Goal: Information Seeking & Learning: Find specific page/section

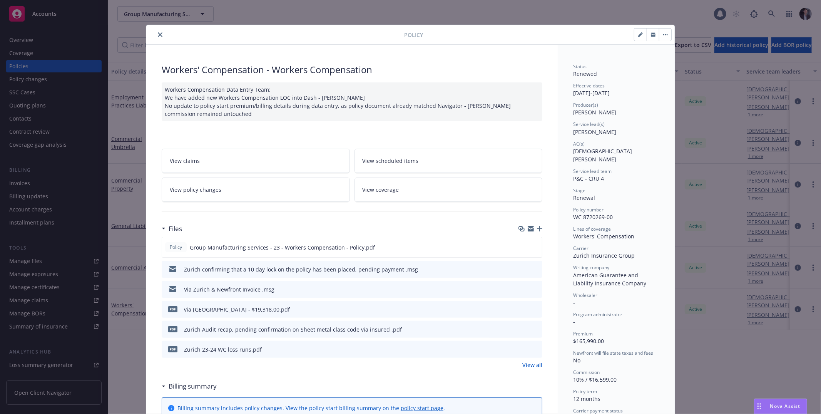
click at [771, 10] on div "Policy Workers' Compensation - Workers Compensation Workers Compensation Data E…" at bounding box center [410, 207] width 821 height 414
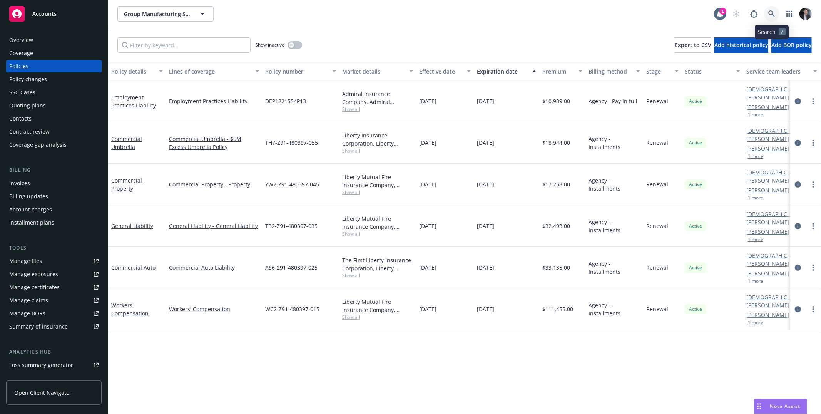
click at [773, 12] on icon at bounding box center [771, 13] width 7 height 7
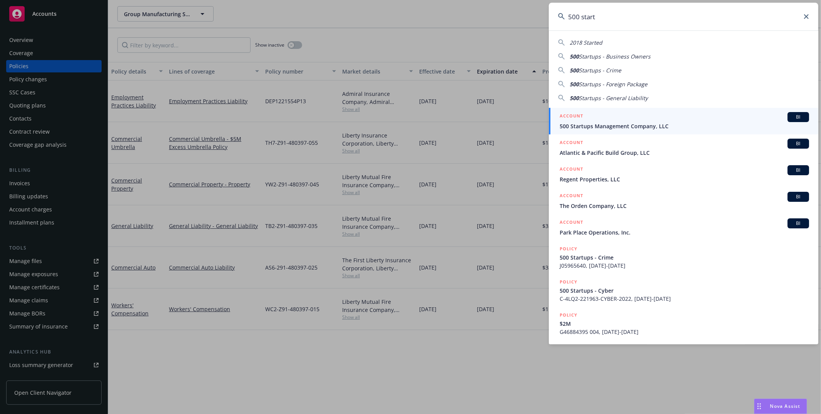
type input "500 start"
click at [620, 114] on div "ACCOUNT BI" at bounding box center [684, 117] width 249 height 10
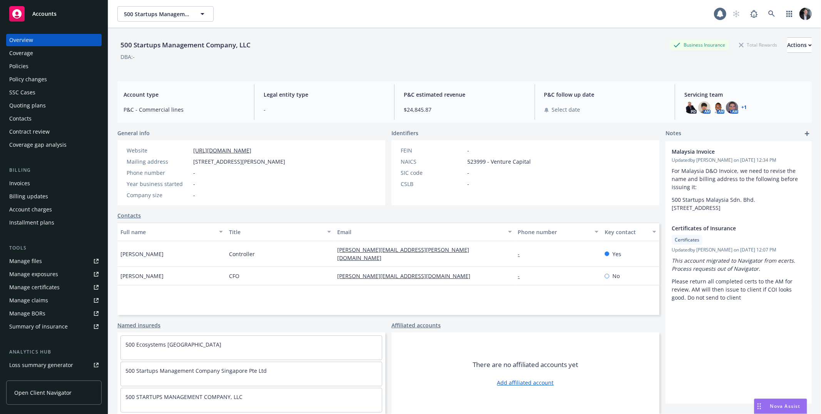
click at [46, 64] on div "Policies" at bounding box center [53, 66] width 89 height 12
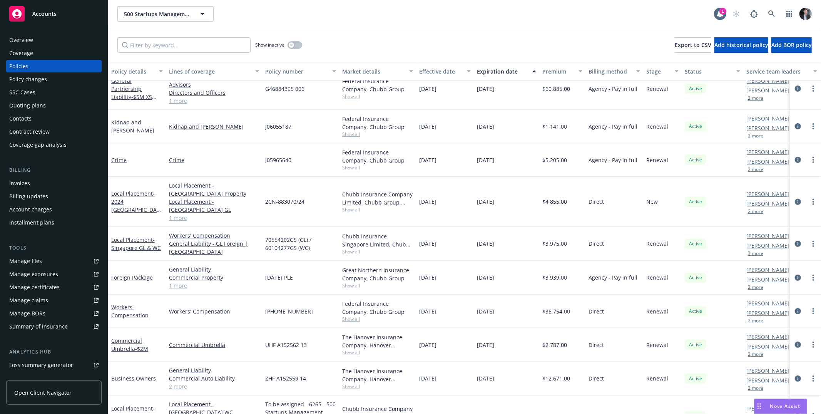
scroll to position [70, 0]
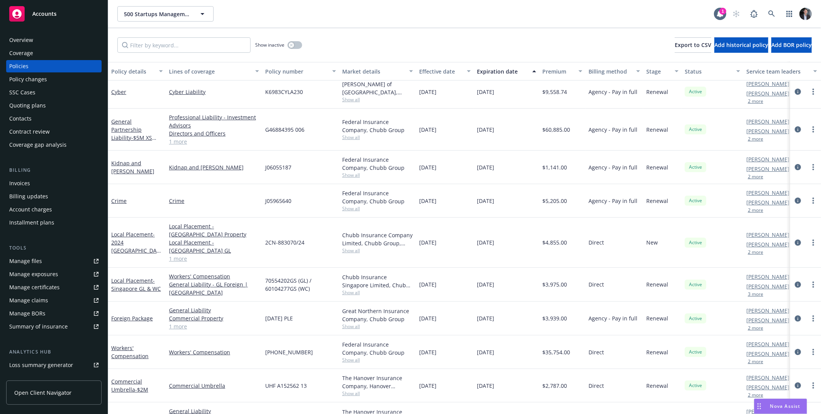
click at [182, 139] on link "1 more" at bounding box center [214, 141] width 90 height 8
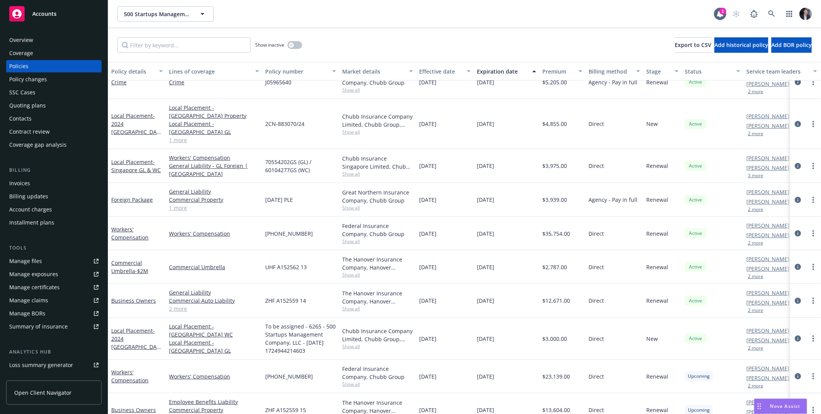
scroll to position [0, 0]
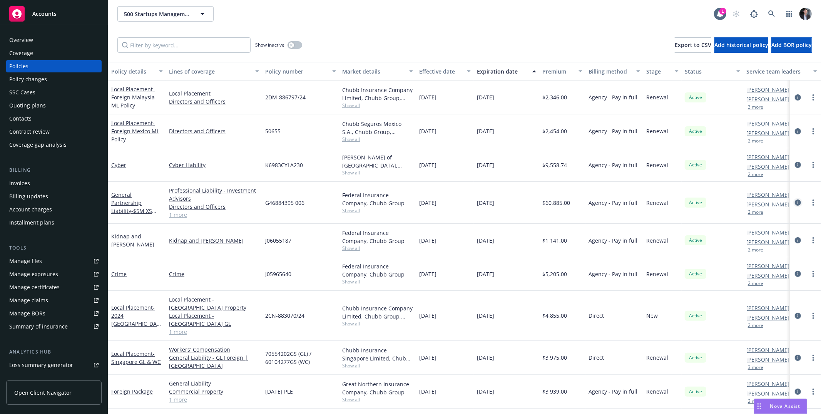
click at [795, 204] on icon "circleInformation" at bounding box center [798, 202] width 6 height 6
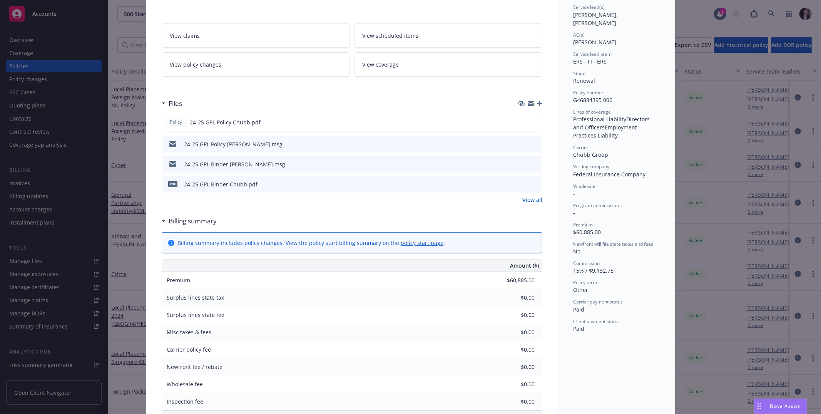
scroll to position [81, 0]
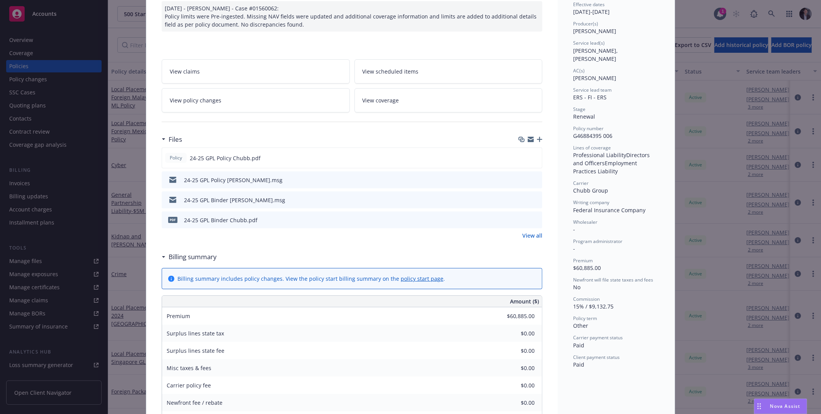
click at [628, 151] on span "Directors and Officers" at bounding box center [612, 158] width 78 height 15
drag, startPoint x: 628, startPoint y: 146, endPoint x: 620, endPoint y: 148, distance: 8.2
click at [627, 151] on span "Directors and Officers" at bounding box center [612, 158] width 78 height 15
click at [598, 151] on span "Professional Liability" at bounding box center [599, 154] width 53 height 7
drag, startPoint x: 569, startPoint y: 148, endPoint x: 621, endPoint y: 149, distance: 51.6
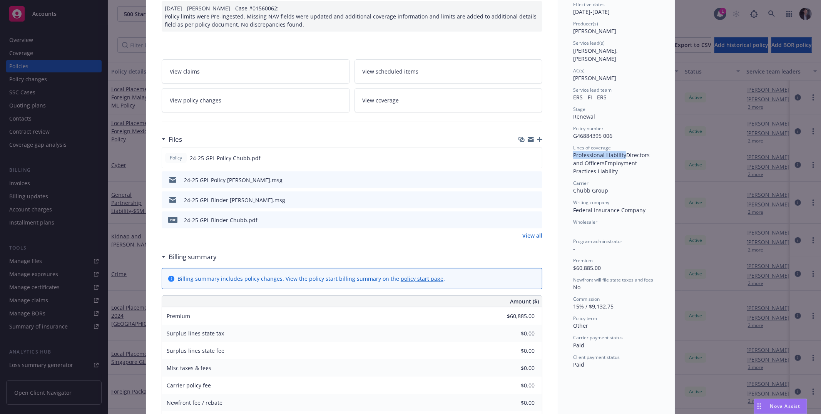
copy span "Professional Liability"
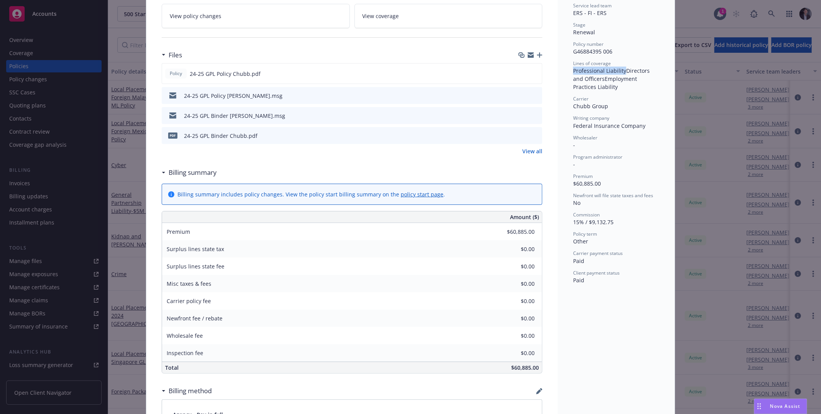
scroll to position [15, 0]
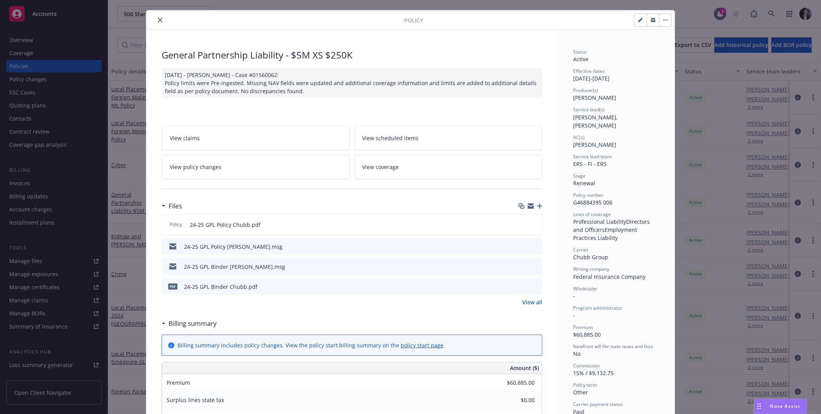
click at [693, 179] on div "Policy General Partnership Liability - $5M XS $250K [DATE] - [PERSON_NAME] - Ca…" at bounding box center [410, 207] width 821 height 414
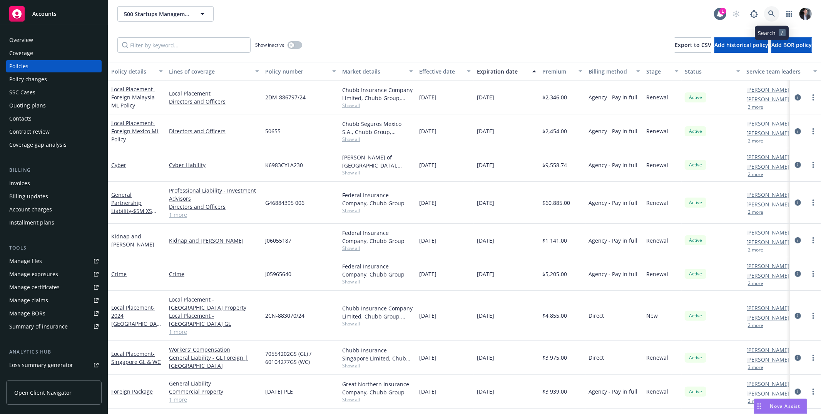
click at [770, 14] on icon at bounding box center [771, 13] width 7 height 7
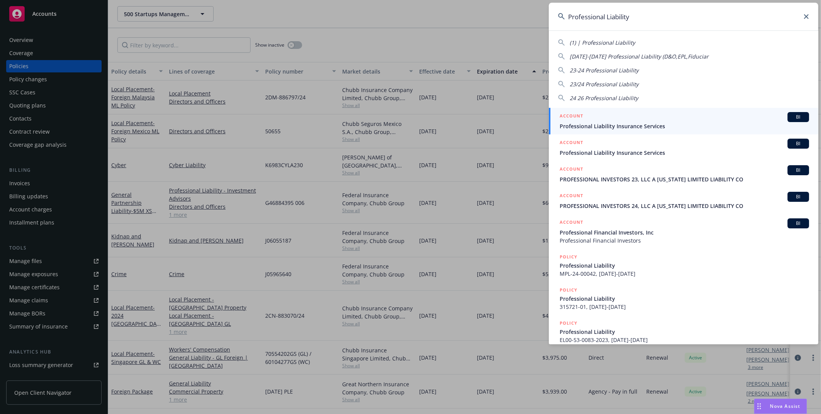
click at [639, 16] on input "Professional Liability" at bounding box center [683, 17] width 269 height 28
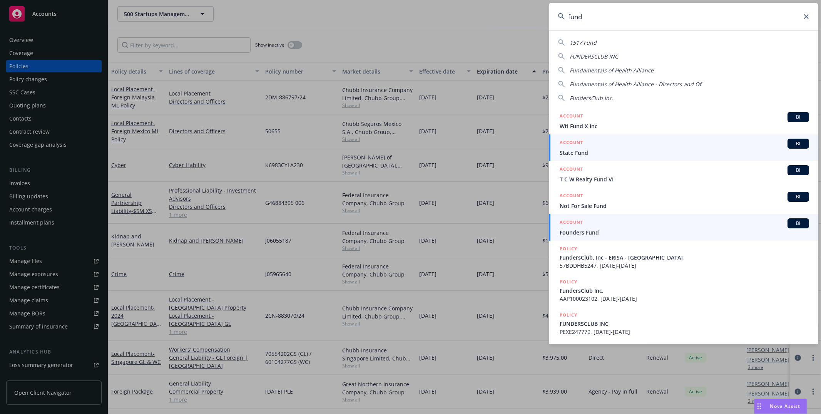
type input "fund"
click at [671, 234] on span "Founders Fund" at bounding box center [684, 232] width 249 height 8
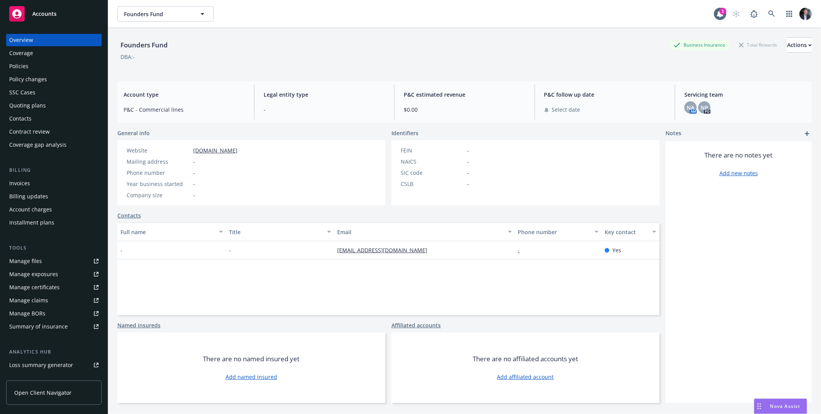
click at [43, 73] on div "Policy changes" at bounding box center [28, 79] width 38 height 12
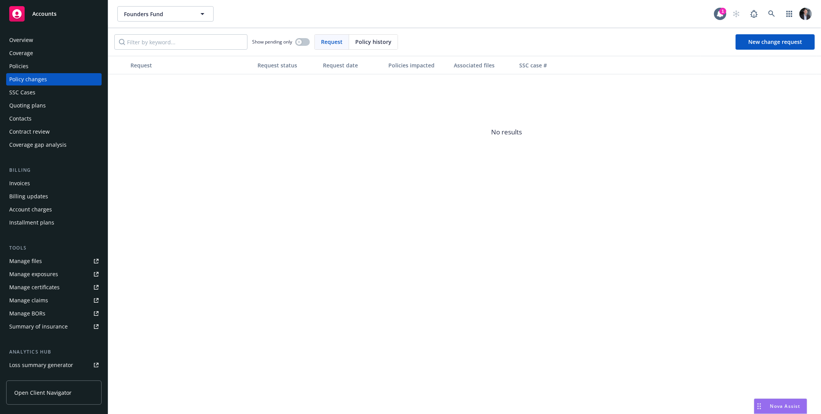
click at [45, 64] on div "Policies" at bounding box center [53, 66] width 89 height 12
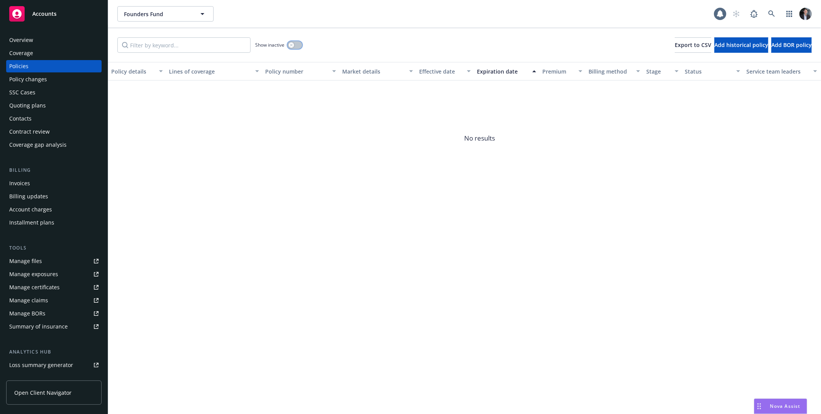
click at [293, 43] on div "button" at bounding box center [291, 44] width 5 height 5
click at [51, 39] on div "Overview" at bounding box center [53, 40] width 89 height 12
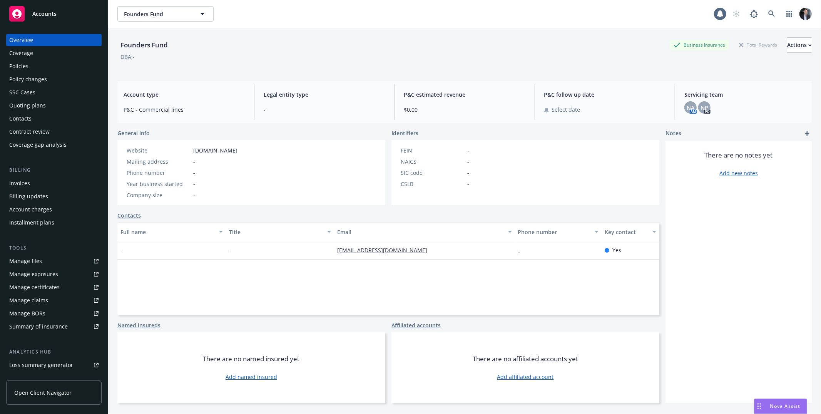
click at [698, 101] on div "NP PD" at bounding box center [704, 107] width 12 height 12
click at [701, 104] on span "NP" at bounding box center [705, 108] width 8 height 8
click at [687, 108] on span "NA" at bounding box center [691, 108] width 8 height 8
click at [751, 107] on div "NA AM NP PD" at bounding box center [744, 107] width 121 height 12
click at [768, 17] on icon at bounding box center [771, 13] width 7 height 7
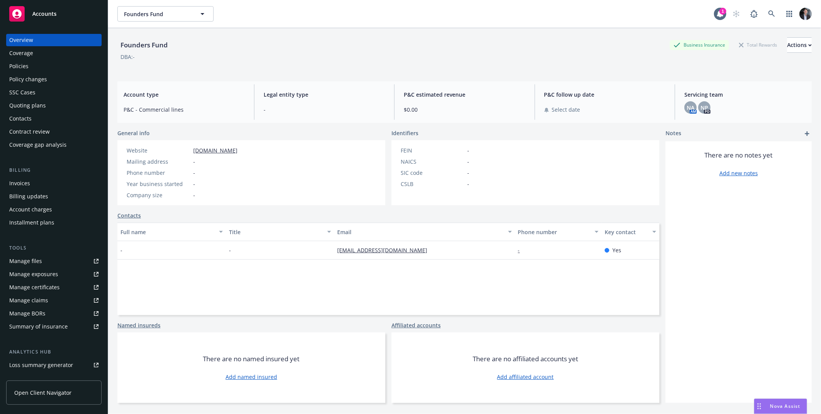
click at [29, 72] on div "Policies" at bounding box center [53, 66] width 89 height 12
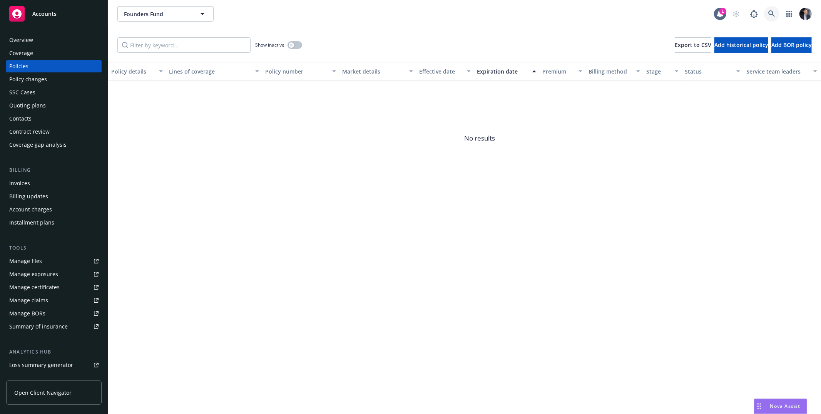
click at [772, 10] on link at bounding box center [771, 13] width 15 height 15
click at [765, 12] on link at bounding box center [771, 13] width 15 height 15
click at [767, 15] on link at bounding box center [771, 13] width 15 height 15
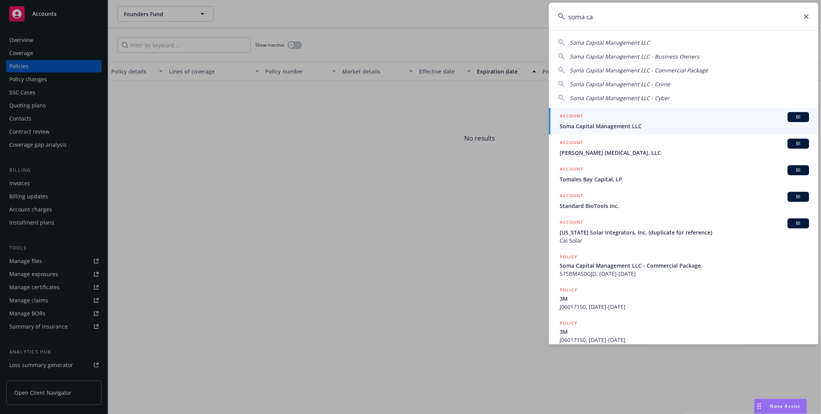
type input "soma ca"
click at [627, 118] on div "ACCOUNT BI" at bounding box center [684, 117] width 249 height 10
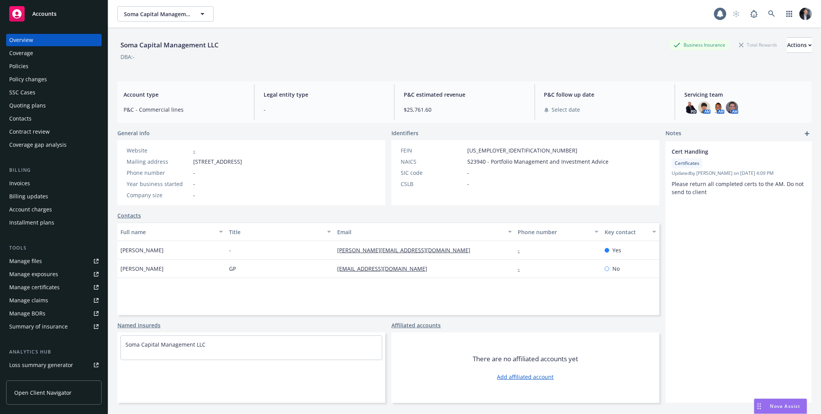
click at [40, 61] on div "Policies" at bounding box center [53, 66] width 89 height 12
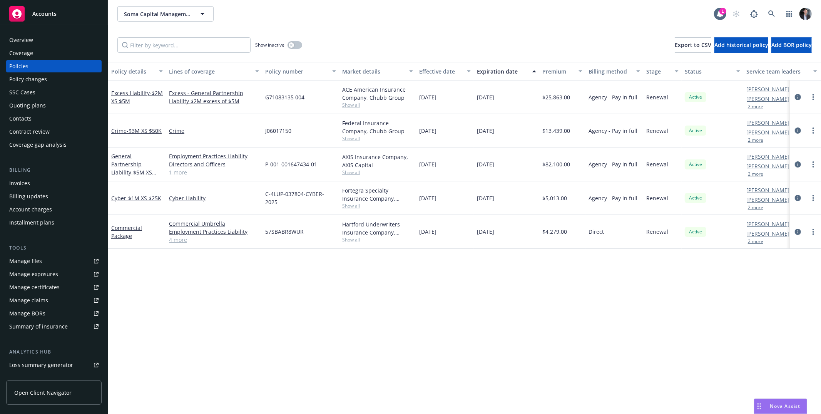
click at [180, 172] on link "1 more" at bounding box center [214, 172] width 90 height 8
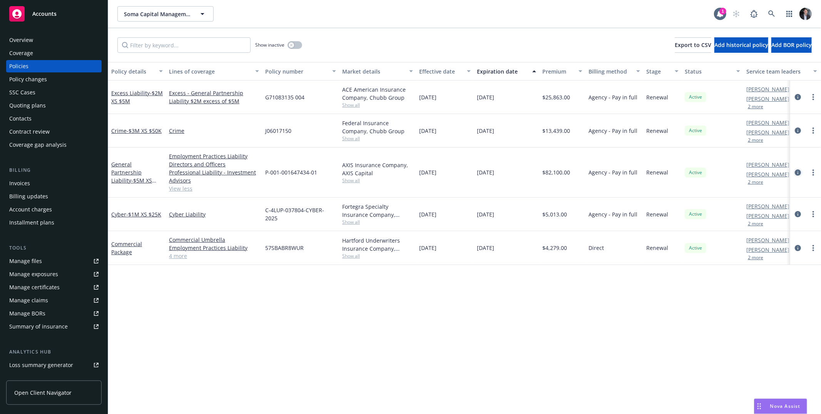
click at [799, 171] on icon "circleInformation" at bounding box center [798, 172] width 6 height 6
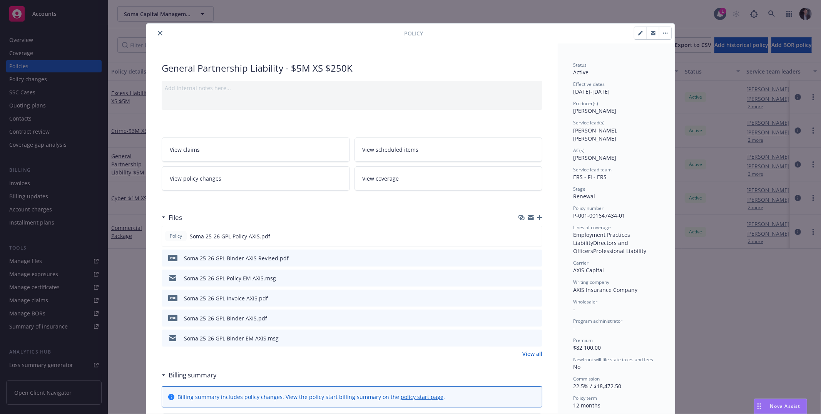
scroll to position [3, 0]
click at [616, 238] on span "Directors and Officers" at bounding box center [601, 245] width 57 height 15
click at [620, 229] on span "Employment Practices Liability" at bounding box center [602, 236] width 59 height 15
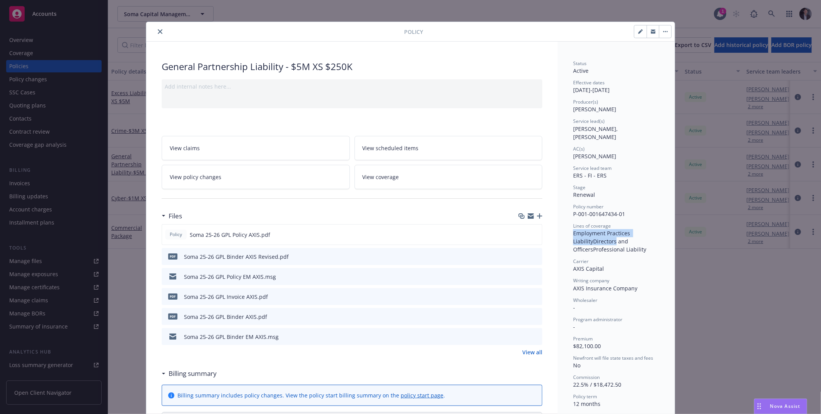
drag, startPoint x: 620, startPoint y: 221, endPoint x: 585, endPoint y: 231, distance: 36.5
click at [585, 231] on span "Employment Practices Liability" at bounding box center [602, 236] width 59 height 15
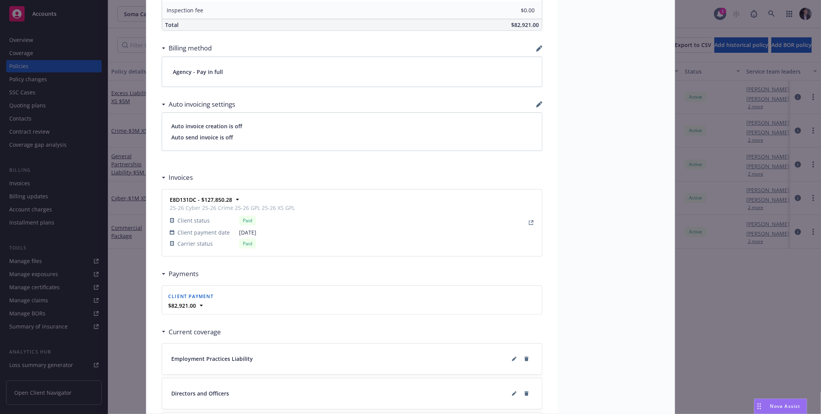
scroll to position [712, 0]
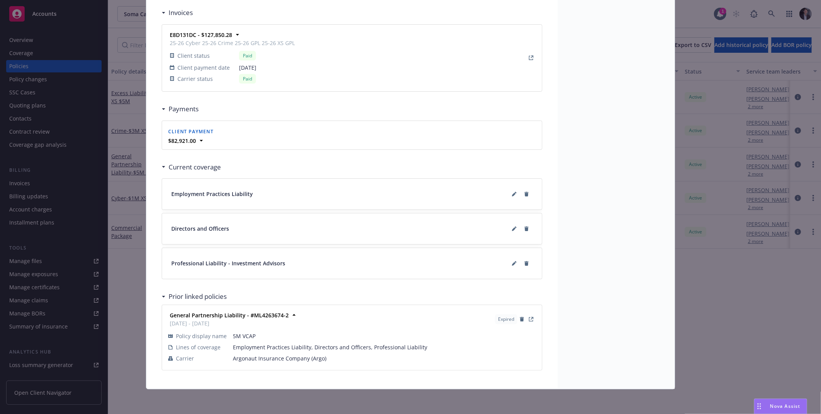
click at [445, 259] on div "Professional Liability - Investment Advisors" at bounding box center [351, 263] width 361 height 12
drag, startPoint x: 268, startPoint y: 267, endPoint x: 297, endPoint y: 265, distance: 28.6
click at [268, 267] on span "Professional Liability - Investment Advisors" at bounding box center [228, 263] width 114 height 8
click at [512, 263] on icon at bounding box center [514, 263] width 5 height 5
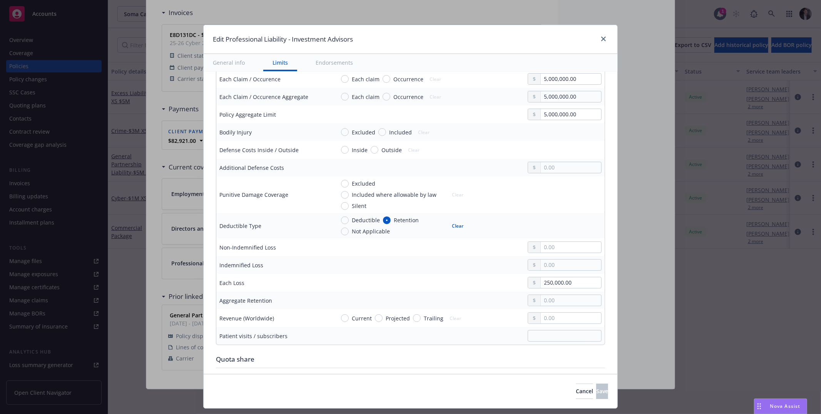
scroll to position [216, 0]
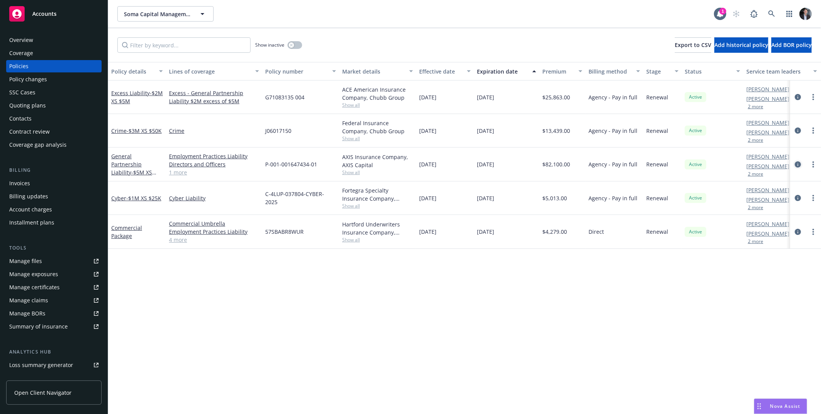
click at [796, 163] on icon "circleInformation" at bounding box center [798, 164] width 6 height 6
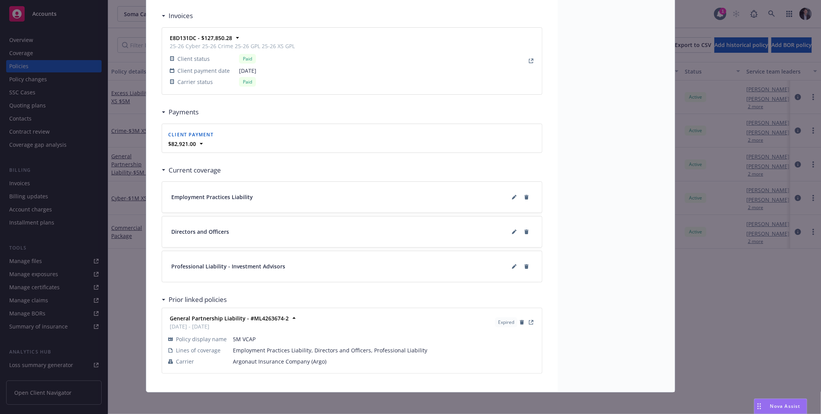
scroll to position [712, 0]
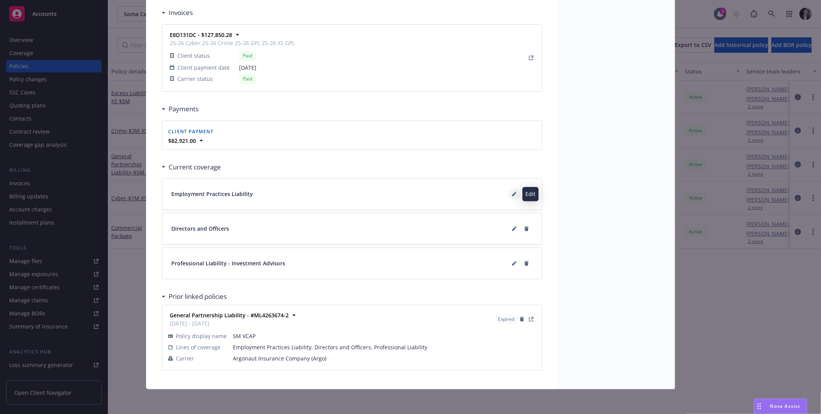
click at [508, 193] on button at bounding box center [514, 194] width 12 height 12
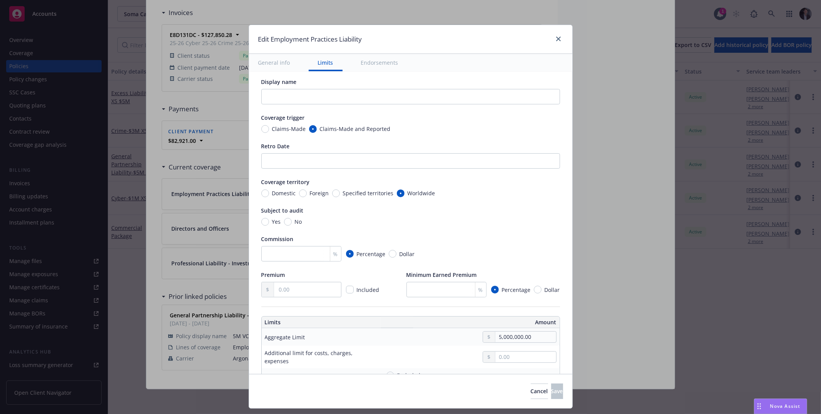
scroll to position [0, 0]
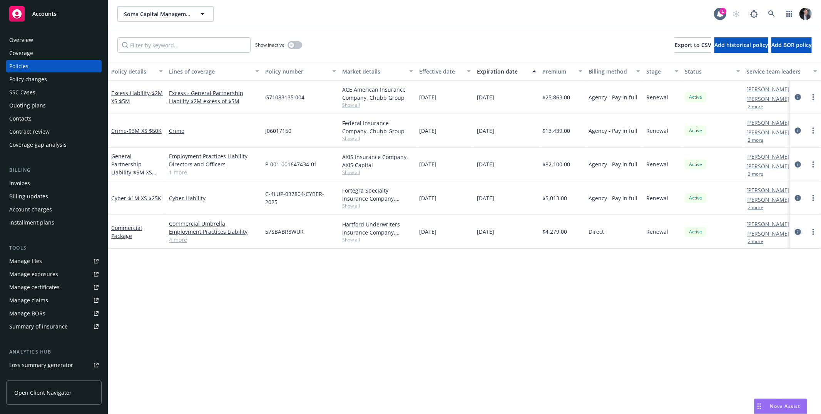
click at [800, 229] on icon "circleInformation" at bounding box center [798, 232] width 6 height 6
click at [797, 163] on icon "circleInformation" at bounding box center [798, 164] width 6 height 6
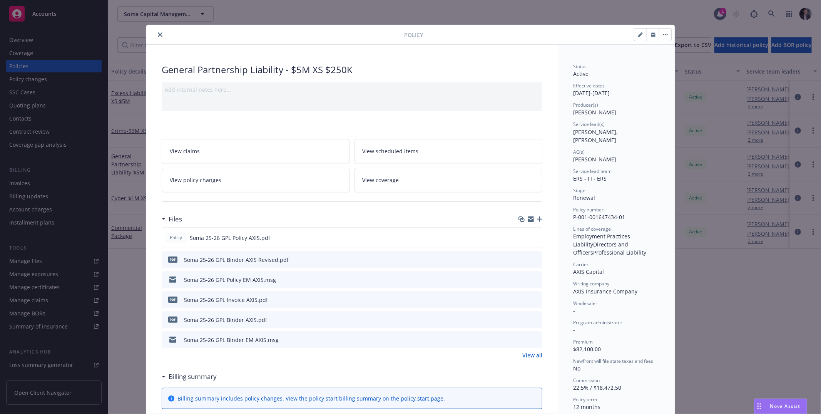
scroll to position [23, 0]
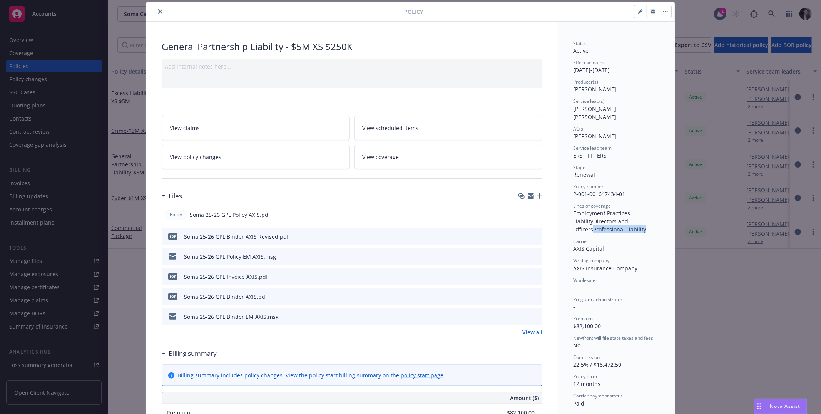
drag, startPoint x: 591, startPoint y: 221, endPoint x: 644, endPoint y: 222, distance: 53.1
click at [642, 221] on div "Employment Practices Liability Directors and Officers Professional Liability" at bounding box center [616, 221] width 86 height 24
copy span "Professional Liability"
click at [744, 318] on div "Policy General Partnership Liability - $5M XS $250K Add internal notes here... …" at bounding box center [410, 207] width 821 height 414
